Goal: Transaction & Acquisition: Purchase product/service

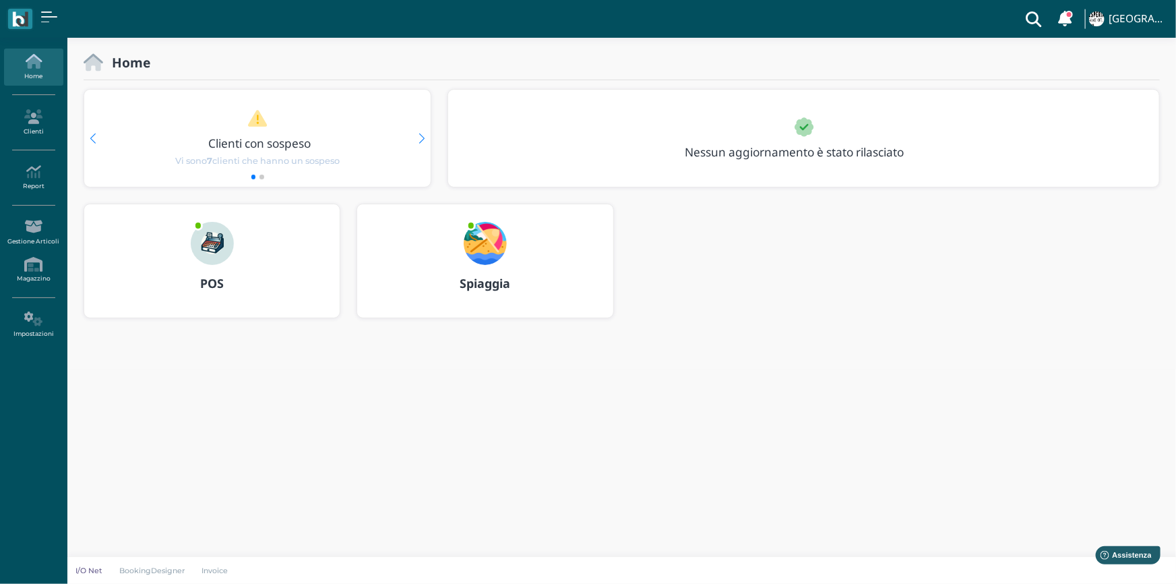
click at [210, 284] on b "POS" at bounding box center [212, 283] width 24 height 16
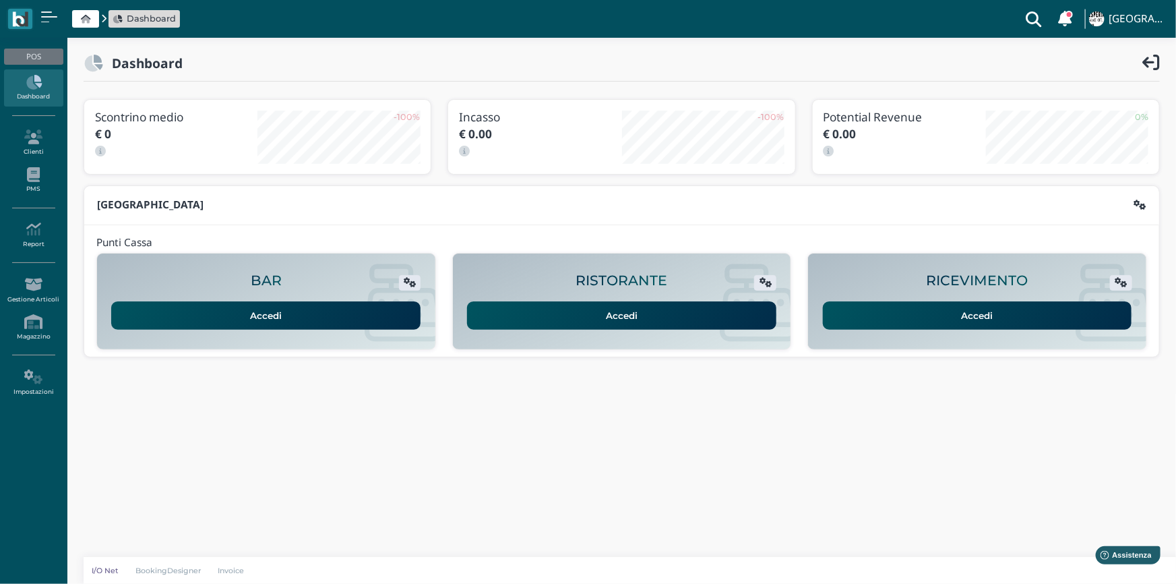
click at [984, 311] on link "Accedi" at bounding box center [977, 315] width 309 height 28
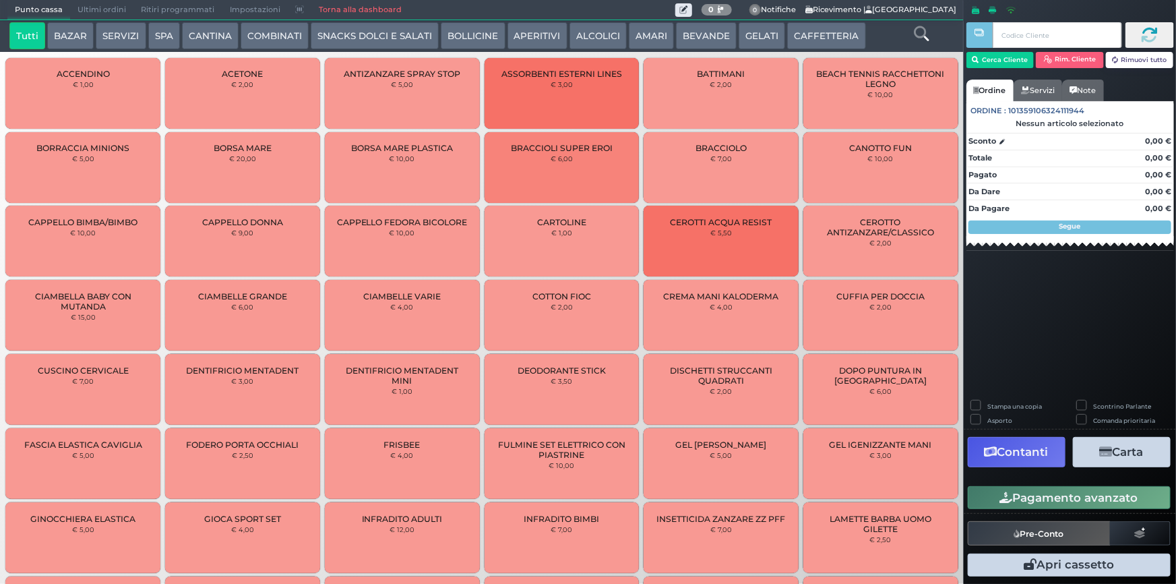
click at [823, 33] on button "CAFFETTERIA" at bounding box center [826, 35] width 78 height 27
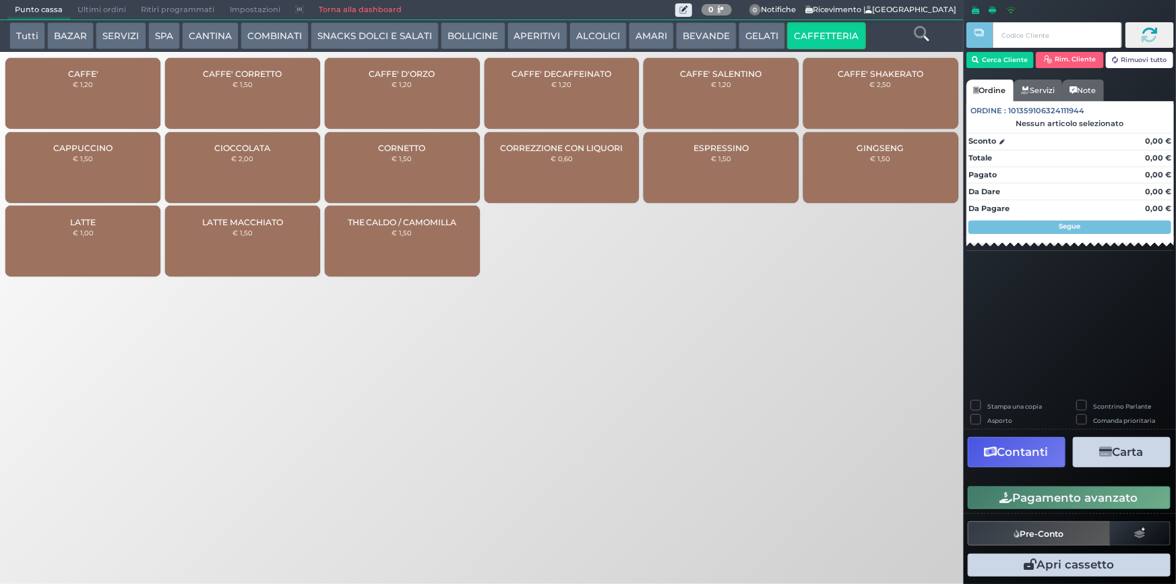
click at [115, 100] on div "CAFFE' € 1,20" at bounding box center [82, 93] width 155 height 71
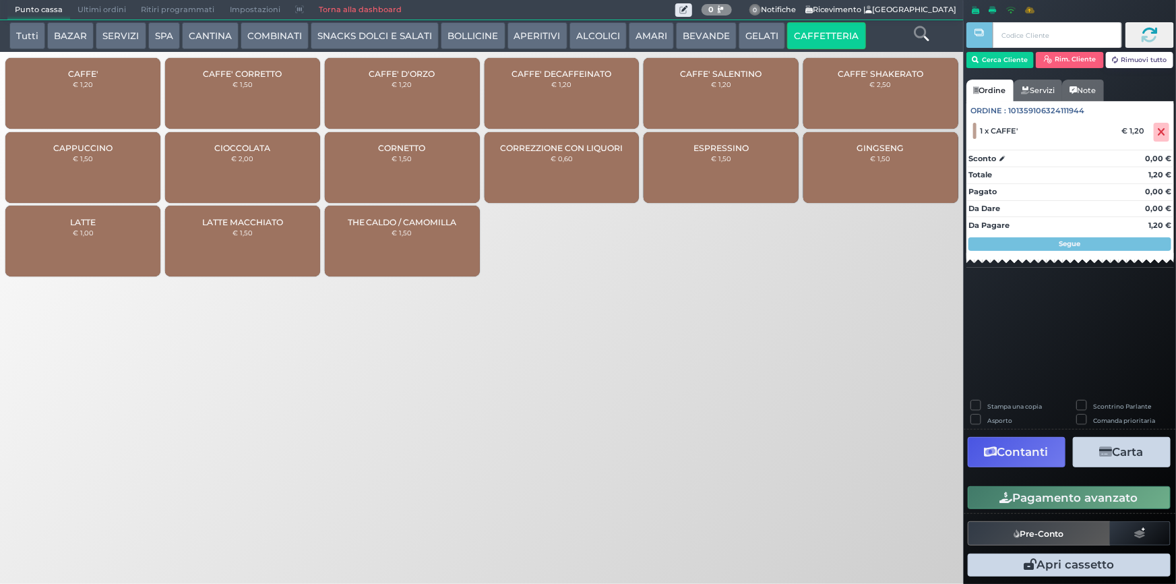
click at [115, 98] on div "CAFFE' € 1,20" at bounding box center [82, 93] width 155 height 71
click at [1085, 499] on button "Pagamento avanzato" at bounding box center [1069, 497] width 203 height 23
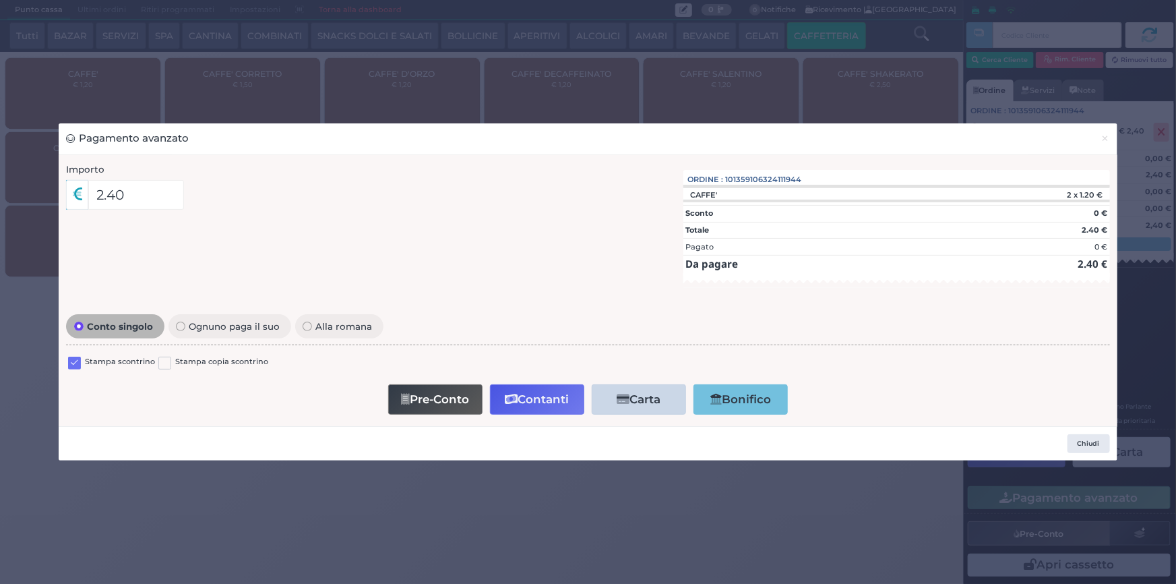
click at [72, 366] on label at bounding box center [74, 362] width 13 height 13
click at [0, 0] on input "checkbox" at bounding box center [0, 0] width 0 height 0
click at [553, 400] on button "Contanti" at bounding box center [537, 399] width 94 height 30
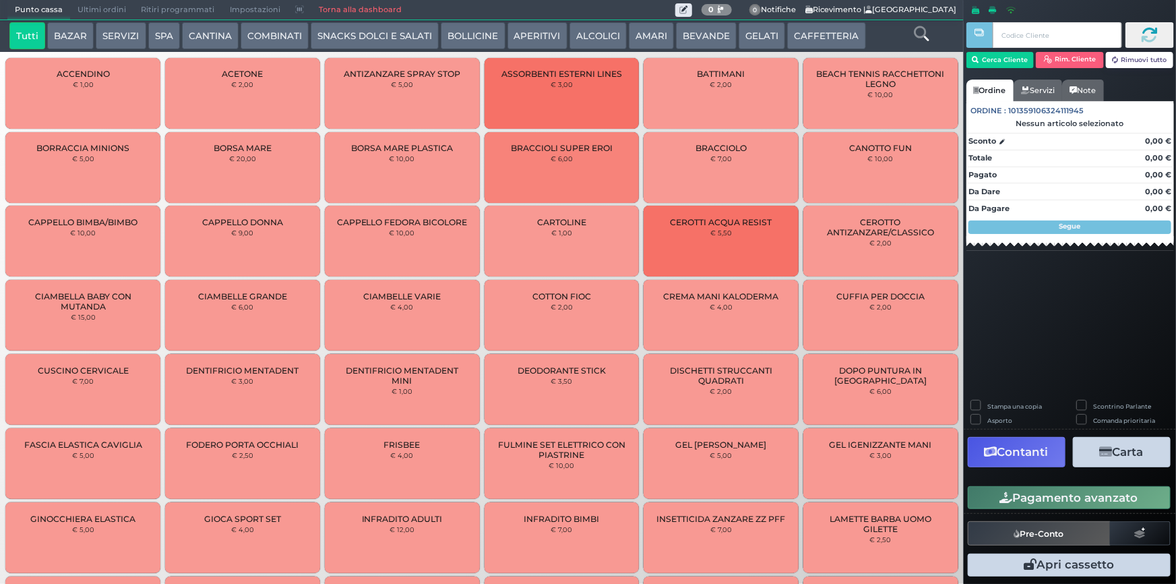
click at [96, 9] on span "Ultimi ordini" at bounding box center [101, 10] width 63 height 19
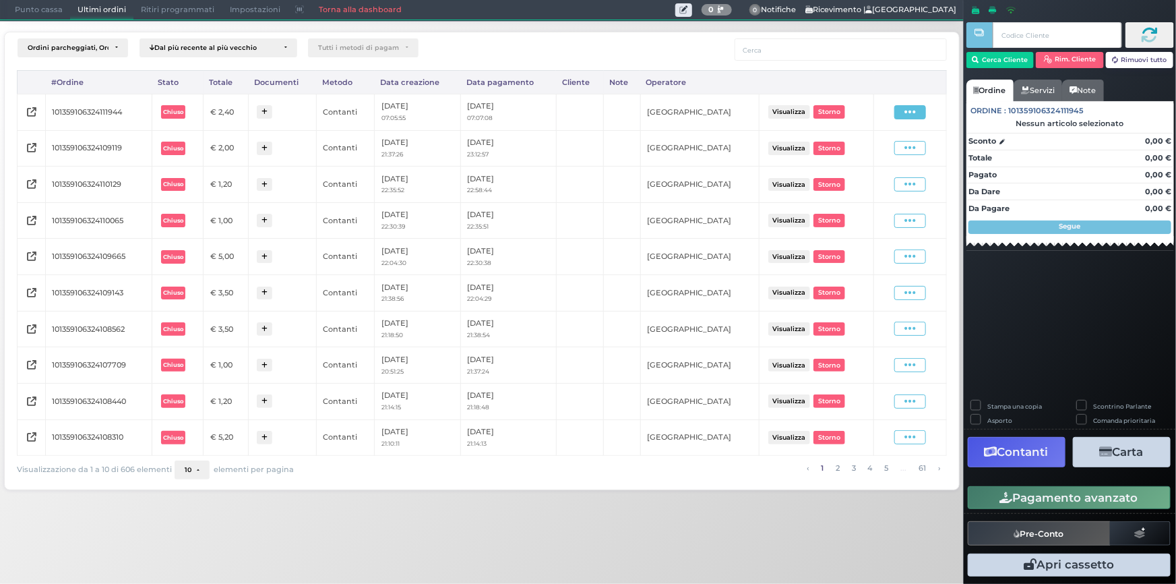
click at [904, 109] on span at bounding box center [910, 112] width 32 height 14
click at [876, 146] on span "Ristampa Pre-Conto" at bounding box center [878, 150] width 55 height 23
